Goal: Task Accomplishment & Management: Manage account settings

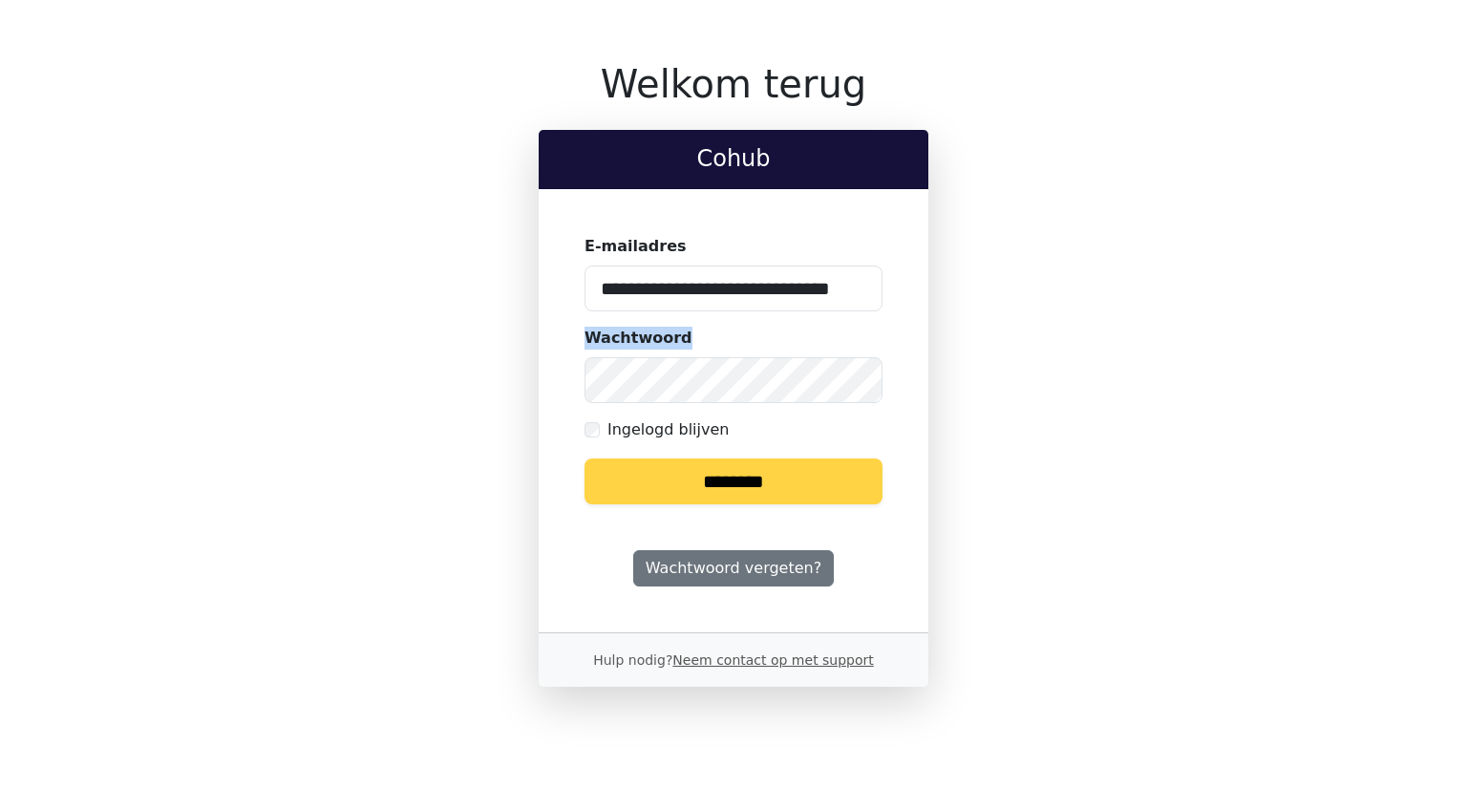
click at [745, 483] on input "********" at bounding box center [734, 482] width 298 height 46
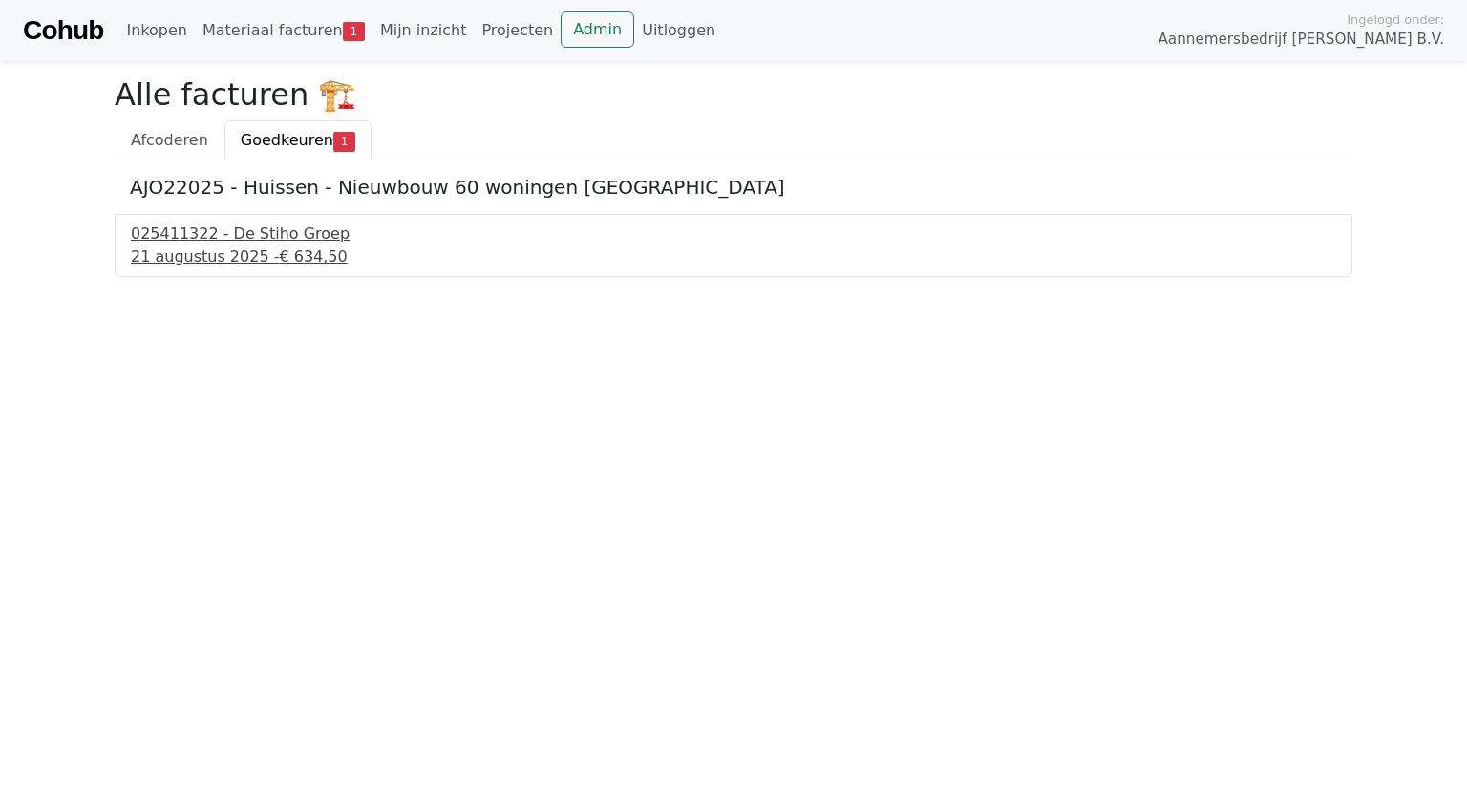
click at [257, 231] on div "025411322 - De Stiho Groep" at bounding box center [734, 234] width 1206 height 23
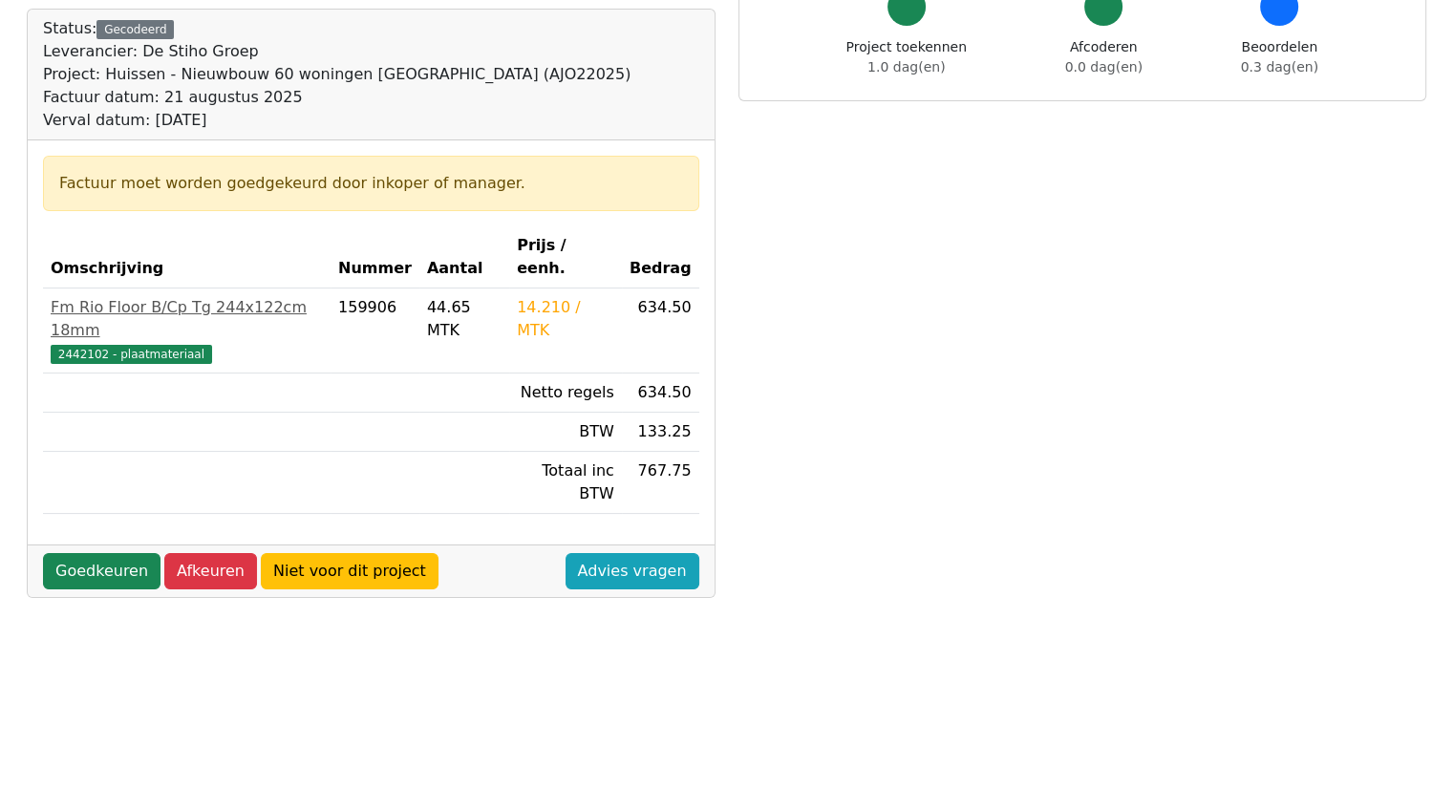
scroll to position [191, 0]
click at [99, 552] on link "Goedkeuren" at bounding box center [102, 570] width 118 height 36
